Goal: Communication & Community: Answer question/provide support

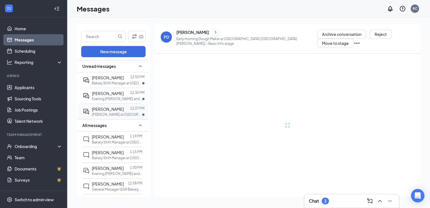
click at [98, 117] on p "[PERSON_NAME] at [GEOGRAPHIC_DATA]" at bounding box center [117, 114] width 50 height 5
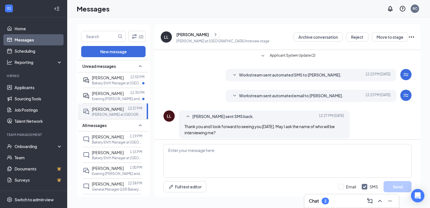
scroll to position [174, 0]
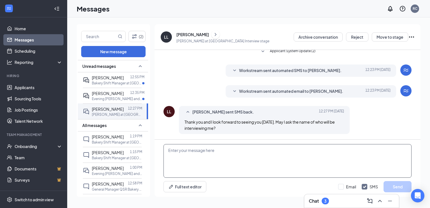
click at [232, 172] on textarea at bounding box center [288, 161] width 248 height 34
type textarea "Of course! You will be meeting with our GM, [PERSON_NAME]"
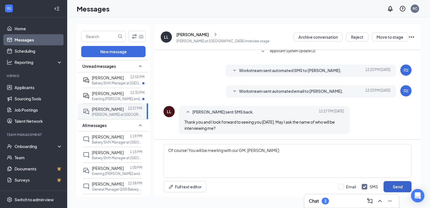
click at [392, 183] on button "Send" at bounding box center [398, 186] width 28 height 11
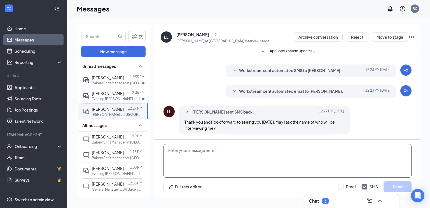
scroll to position [204, 0]
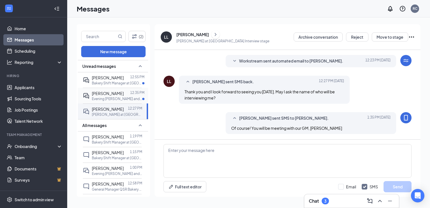
click at [104, 100] on p "Evening [PERSON_NAME] and Customer Service at [GEOGRAPHIC_DATA]" at bounding box center [117, 98] width 50 height 5
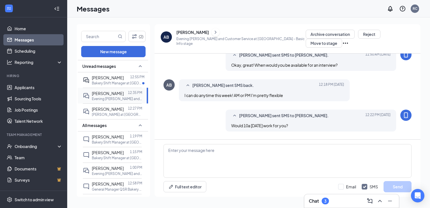
scroll to position [204, 0]
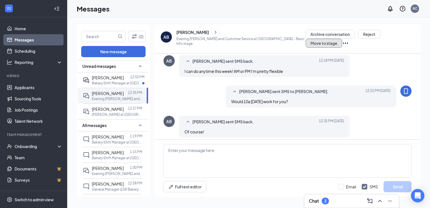
click at [342, 39] on button "Move to stage" at bounding box center [324, 43] width 36 height 9
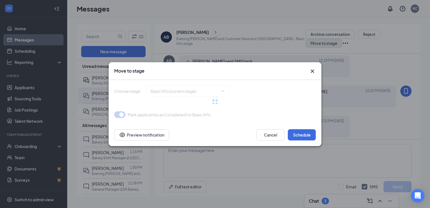
type input "Onsite Interview (next stage)"
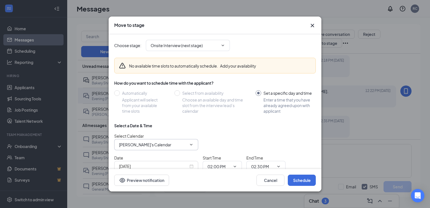
click at [183, 142] on input "[PERSON_NAME]'s Calendar" at bounding box center [153, 144] width 68 height 6
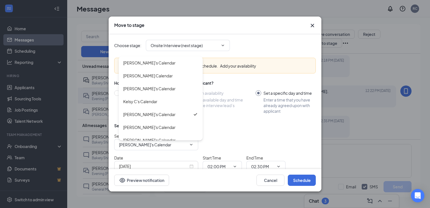
click at [225, 128] on div "Select a Date & Time" at bounding box center [215, 126] width 202 height 6
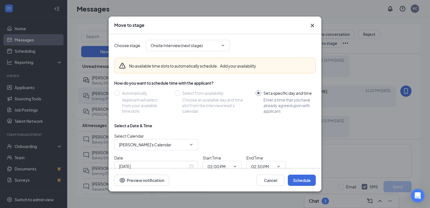
click at [174, 162] on div "[DATE]" at bounding box center [156, 166] width 84 height 11
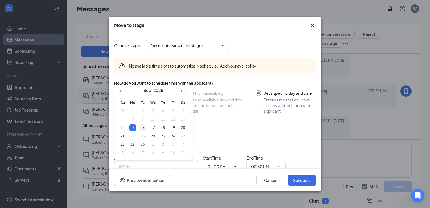
type input "[DATE]"
click at [143, 126] on div "16" at bounding box center [142, 127] width 7 height 7
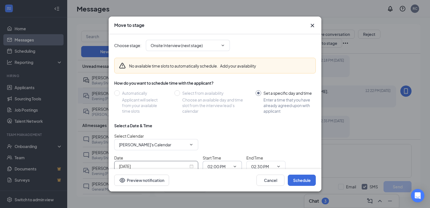
click at [222, 164] on input "02:00 PM" at bounding box center [218, 166] width 23 height 6
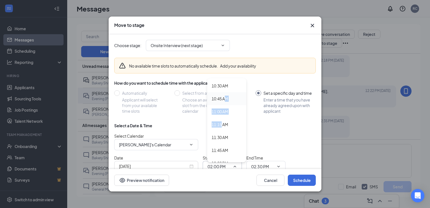
drag, startPoint x: 221, startPoint y: 121, endPoint x: 225, endPoint y: 95, distance: 26.9
click at [225, 95] on div "12:00 AM 12:15 AM 12:30 AM 12:45 AM 01:00 AM 01:15 AM 01:30 AM 01:45 AM 02:00 A…" at bounding box center [226, 120] width 39 height 84
click at [225, 95] on div "10:00 AM" at bounding box center [220, 95] width 17 height 6
type input "10:00 AM"
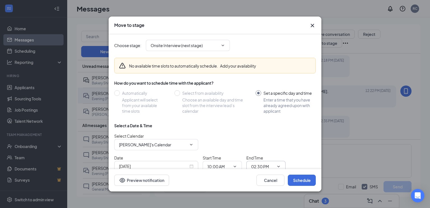
click at [258, 166] on input "02:30 PM" at bounding box center [262, 166] width 23 height 6
click at [266, 98] on div "10:30 AM" at bounding box center [263, 100] width 17 height 6
type input "10:30 AM"
click at [300, 178] on button "Schedule" at bounding box center [302, 179] width 28 height 11
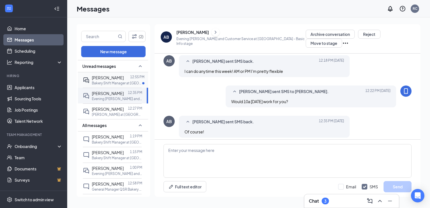
click at [124, 77] on div at bounding box center [127, 77] width 6 height 6
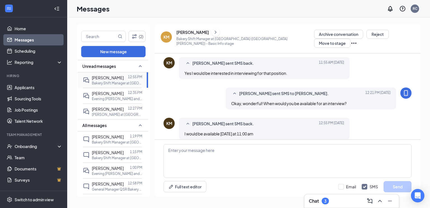
scroll to position [241, 0]
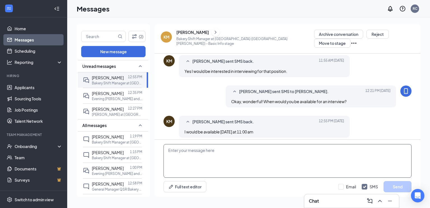
click at [217, 162] on textarea at bounding box center [288, 161] width 248 height 34
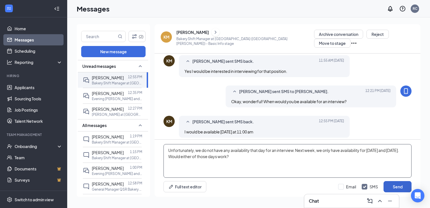
type textarea "Unfortunately, we do not have any availability that day for an interview. Next …"
click at [391, 184] on button "Send" at bounding box center [398, 186] width 28 height 11
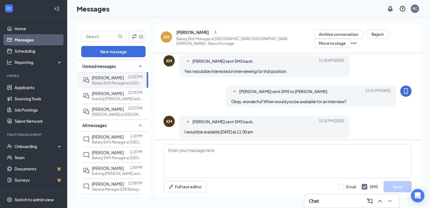
scroll to position [278, 0]
